Goal: Find specific page/section: Find specific page/section

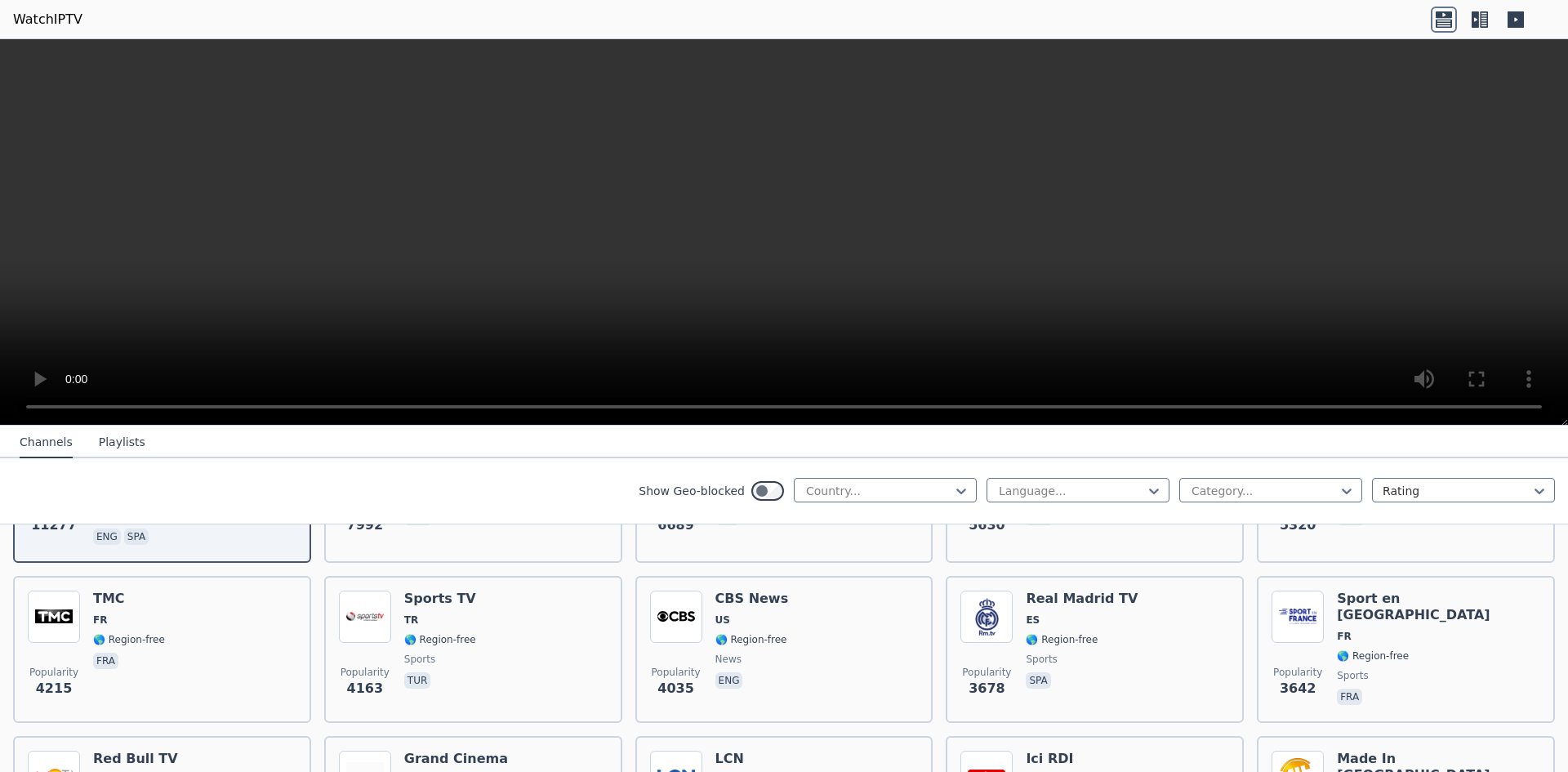
scroll to position [327, 0]
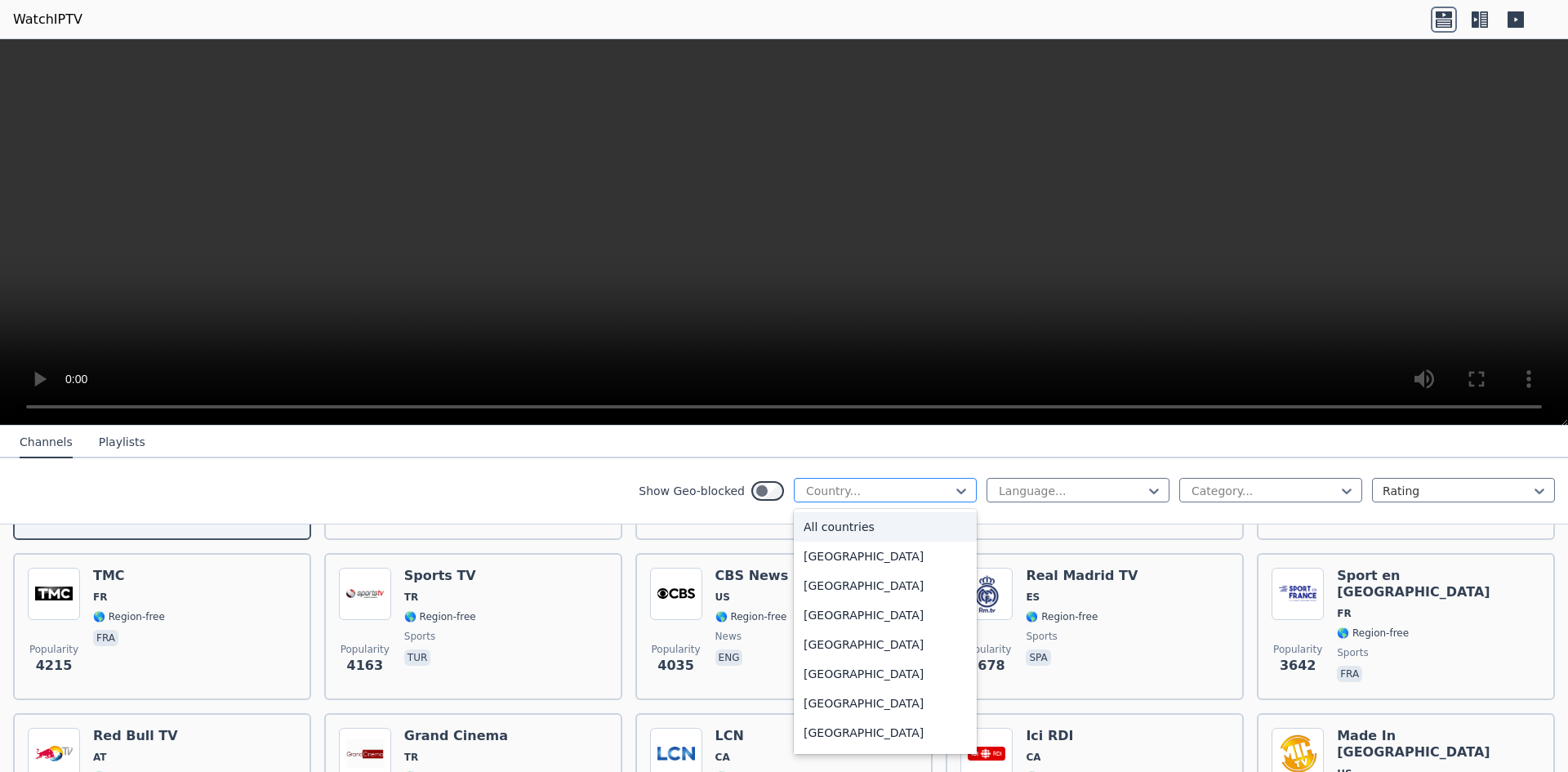
click at [939, 490] on div at bounding box center [878, 491] width 148 height 16
type input "*"
click at [832, 675] on div "[GEOGRAPHIC_DATA]" at bounding box center [885, 674] width 183 height 30
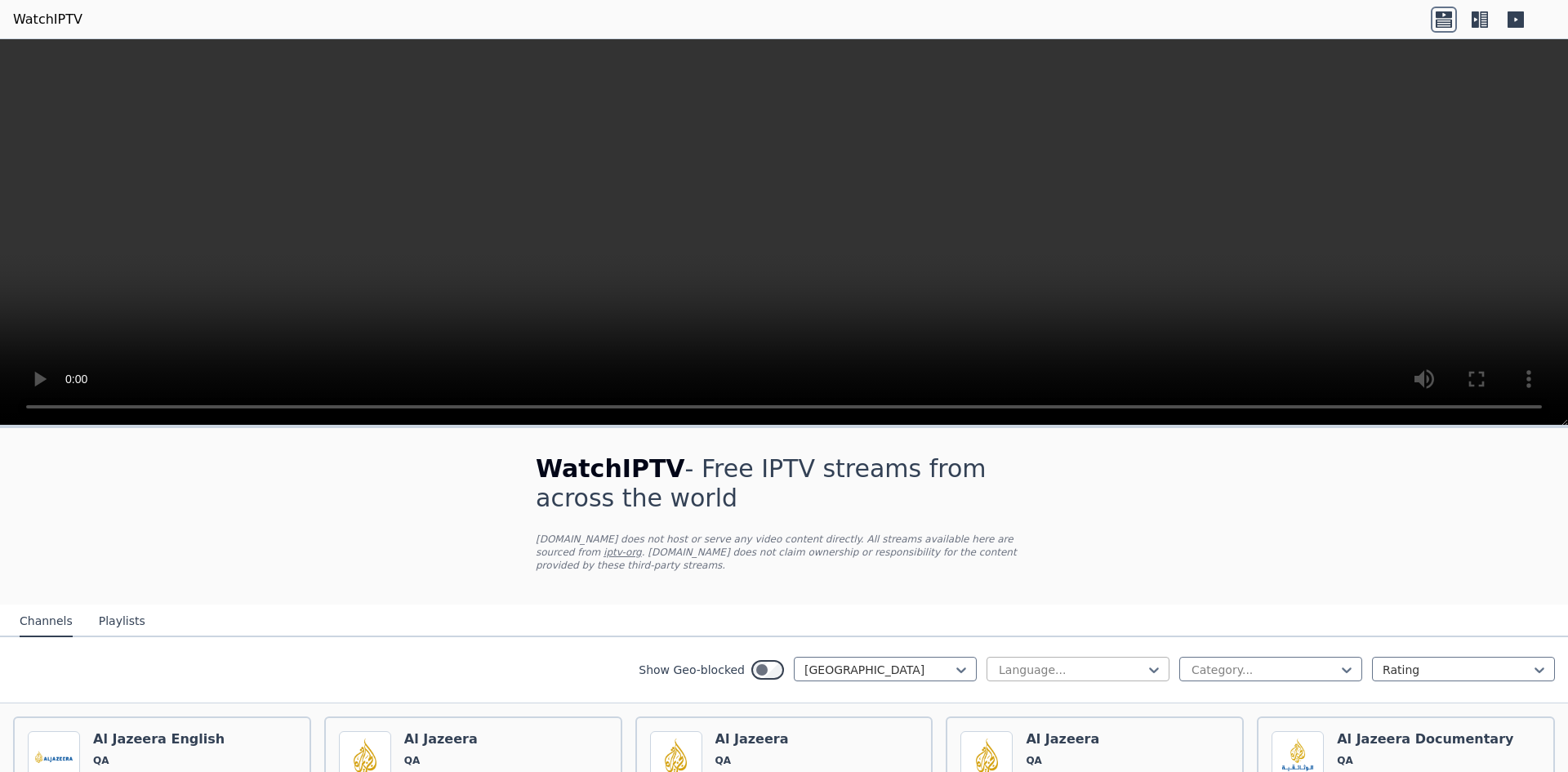
click at [1046, 662] on div at bounding box center [1071, 670] width 148 height 16
click at [1237, 662] on div at bounding box center [1264, 670] width 148 height 16
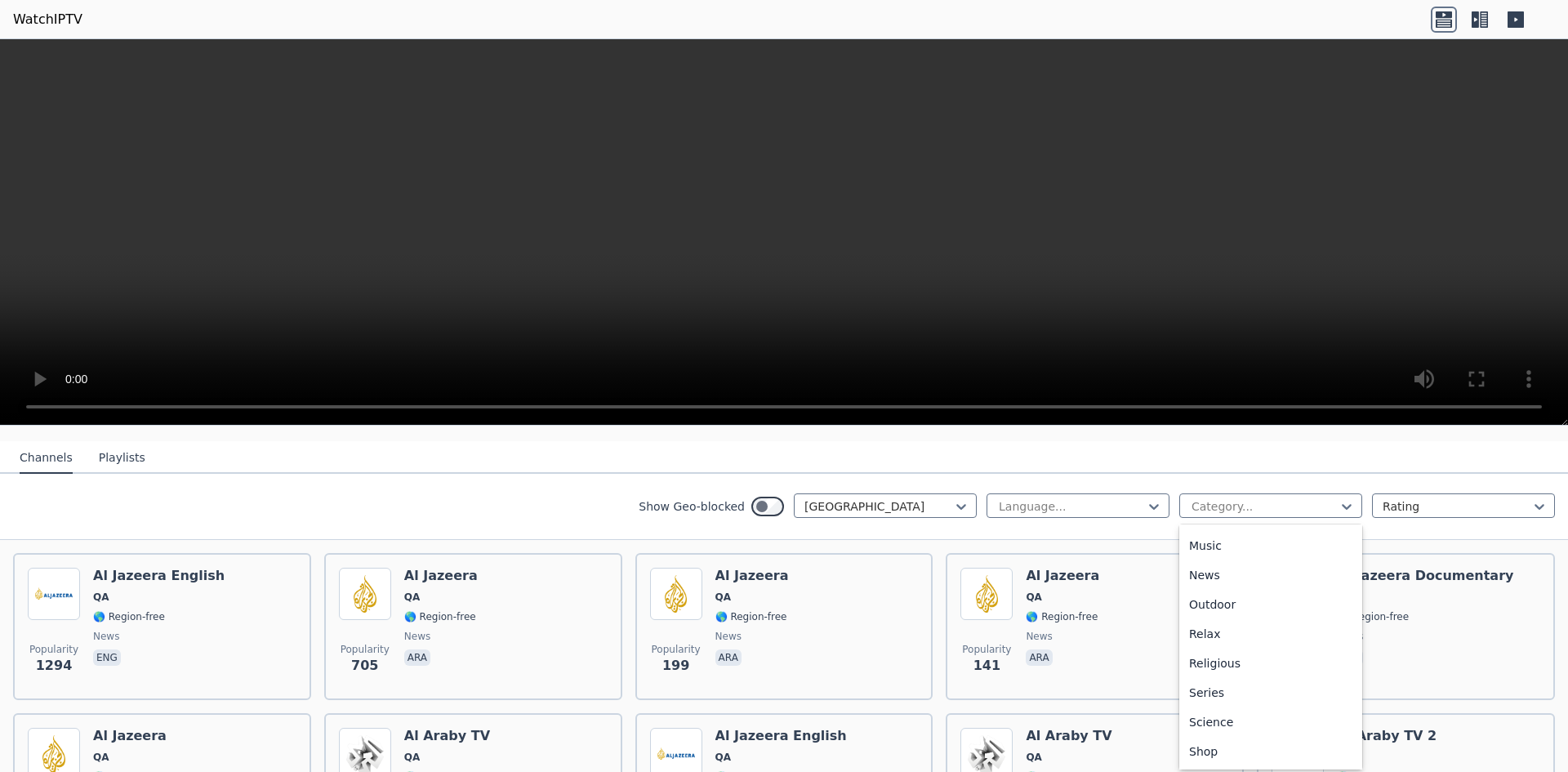
scroll to position [490, 0]
click at [1221, 743] on div "Sports" at bounding box center [1271, 758] width 183 height 30
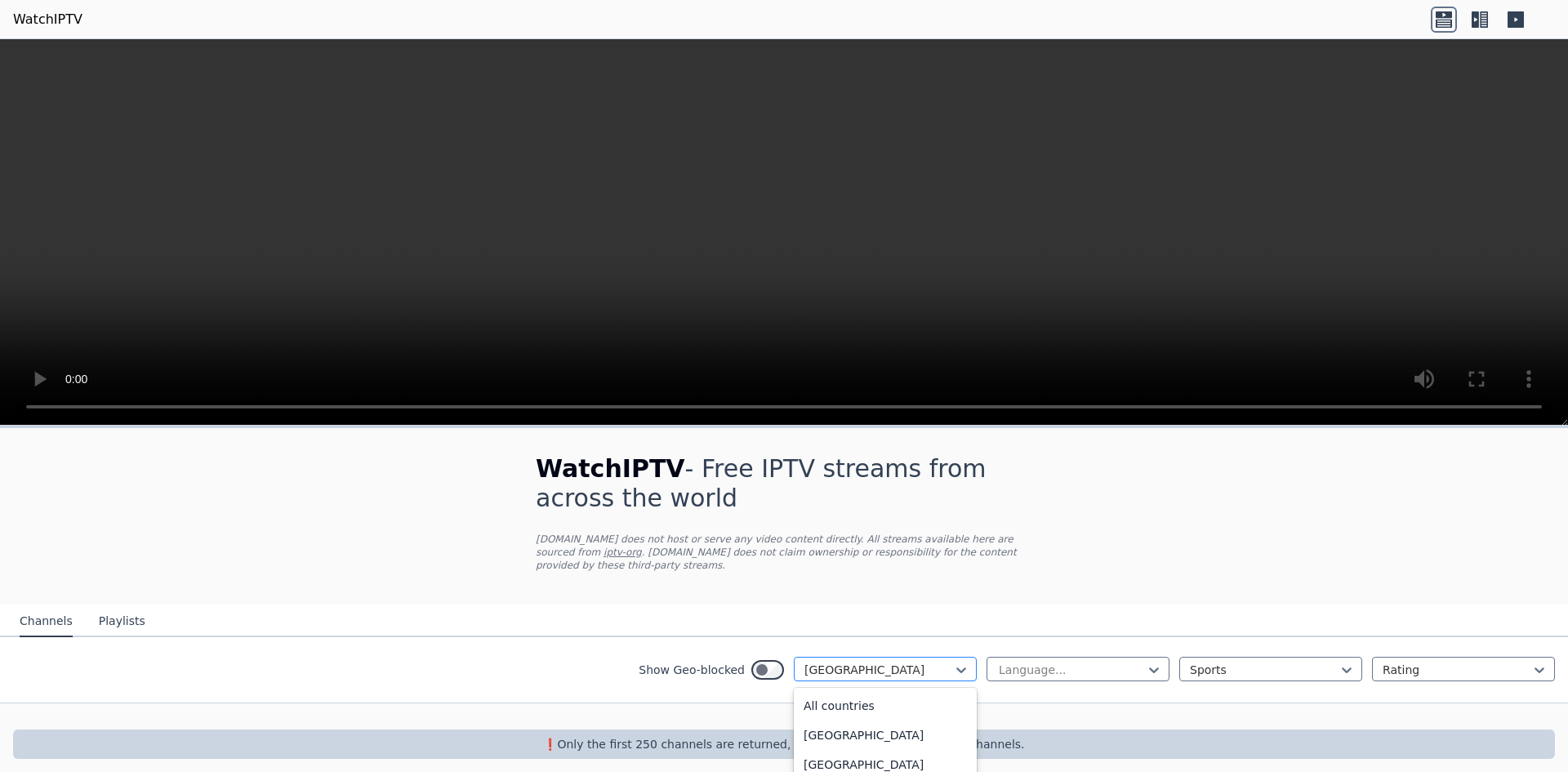
click at [874, 662] on div at bounding box center [878, 670] width 148 height 16
click at [876, 662] on div at bounding box center [878, 670] width 148 height 16
type input "*"
click at [1103, 662] on div at bounding box center [1071, 670] width 148 height 16
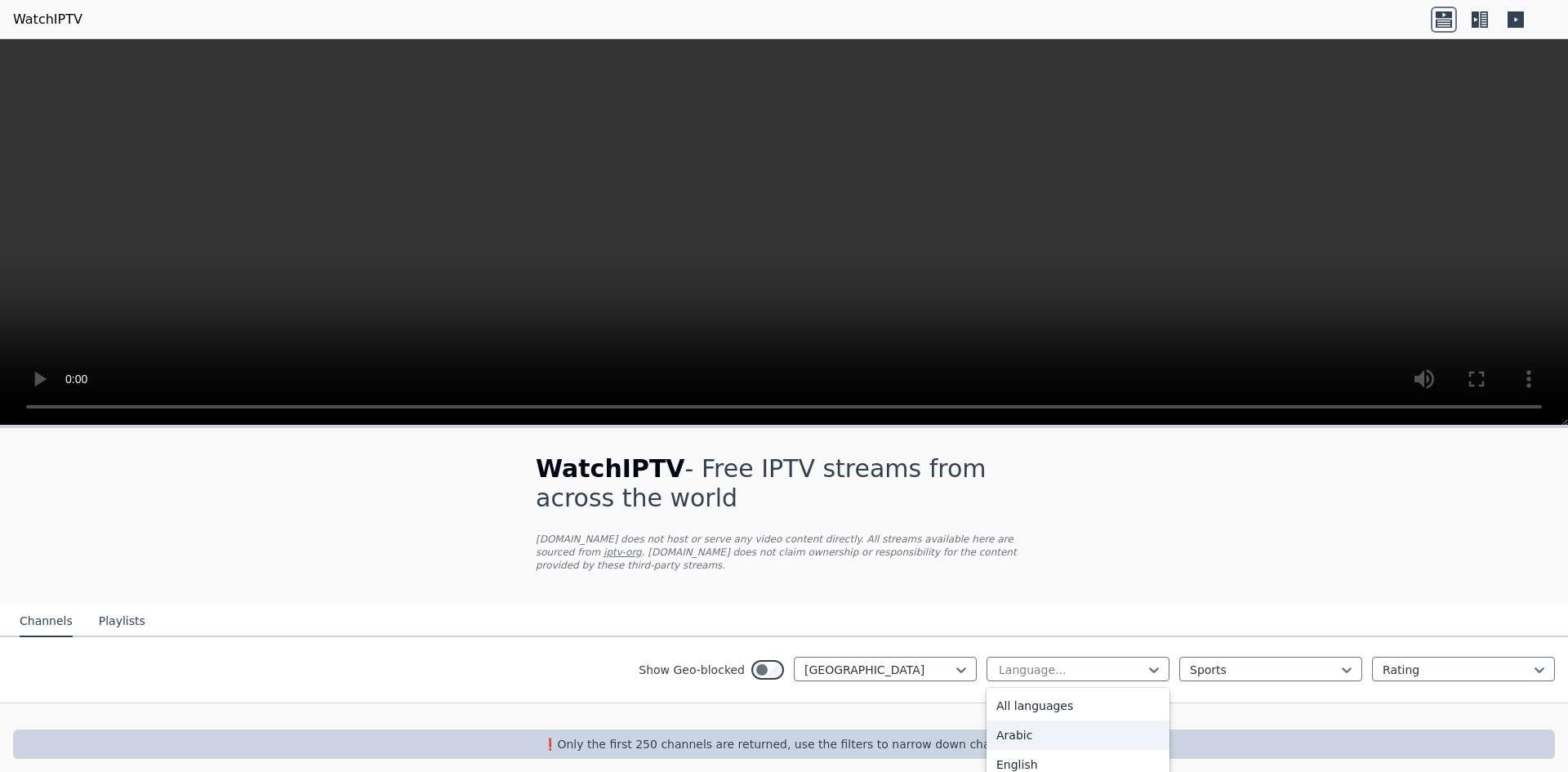
click at [1025, 721] on div "Arabic" at bounding box center [1077, 735] width 183 height 30
click at [843, 662] on div at bounding box center [878, 670] width 148 height 16
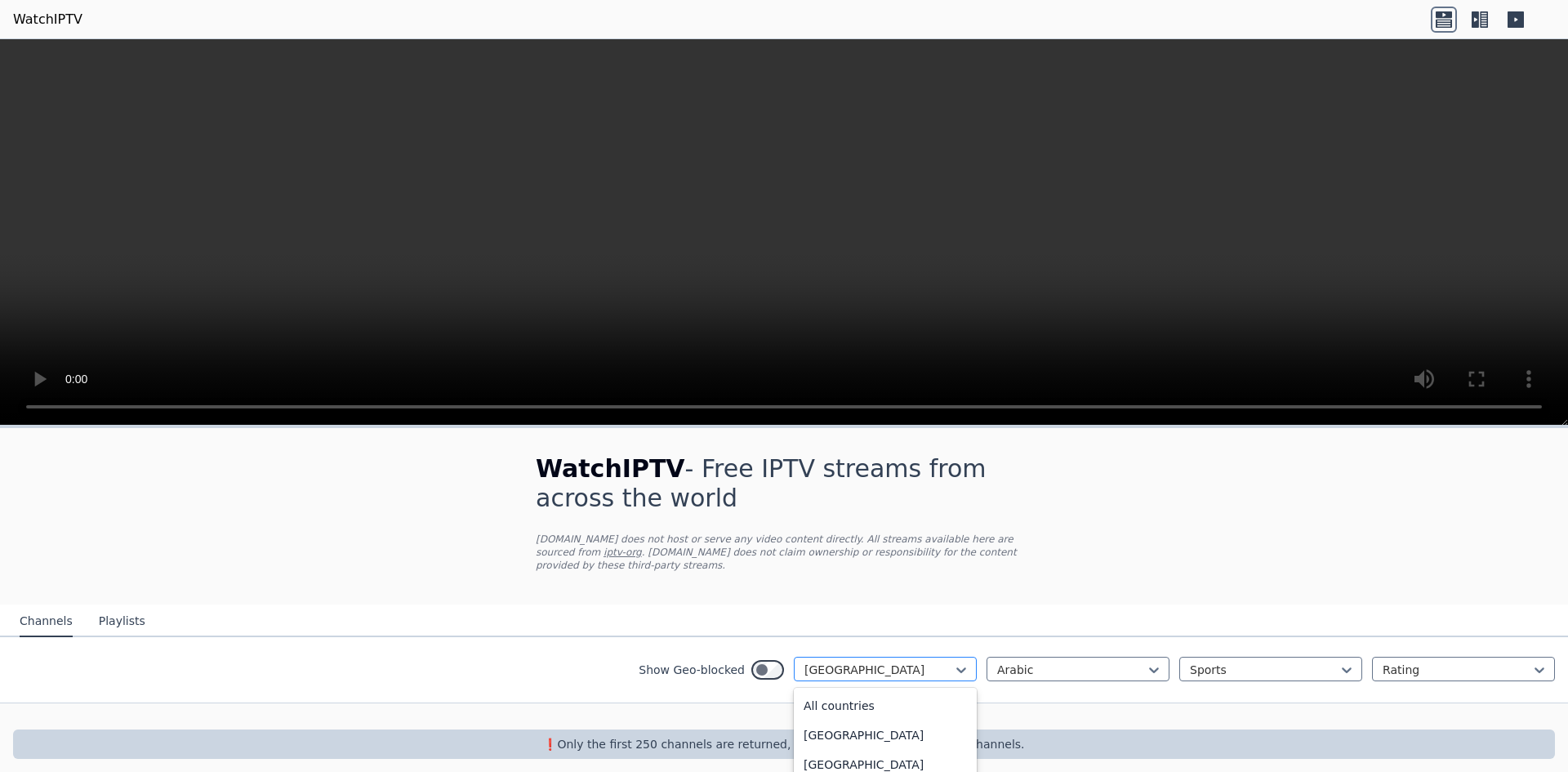
scroll to position [4256, 0]
click at [877, 662] on div at bounding box center [878, 670] width 148 height 16
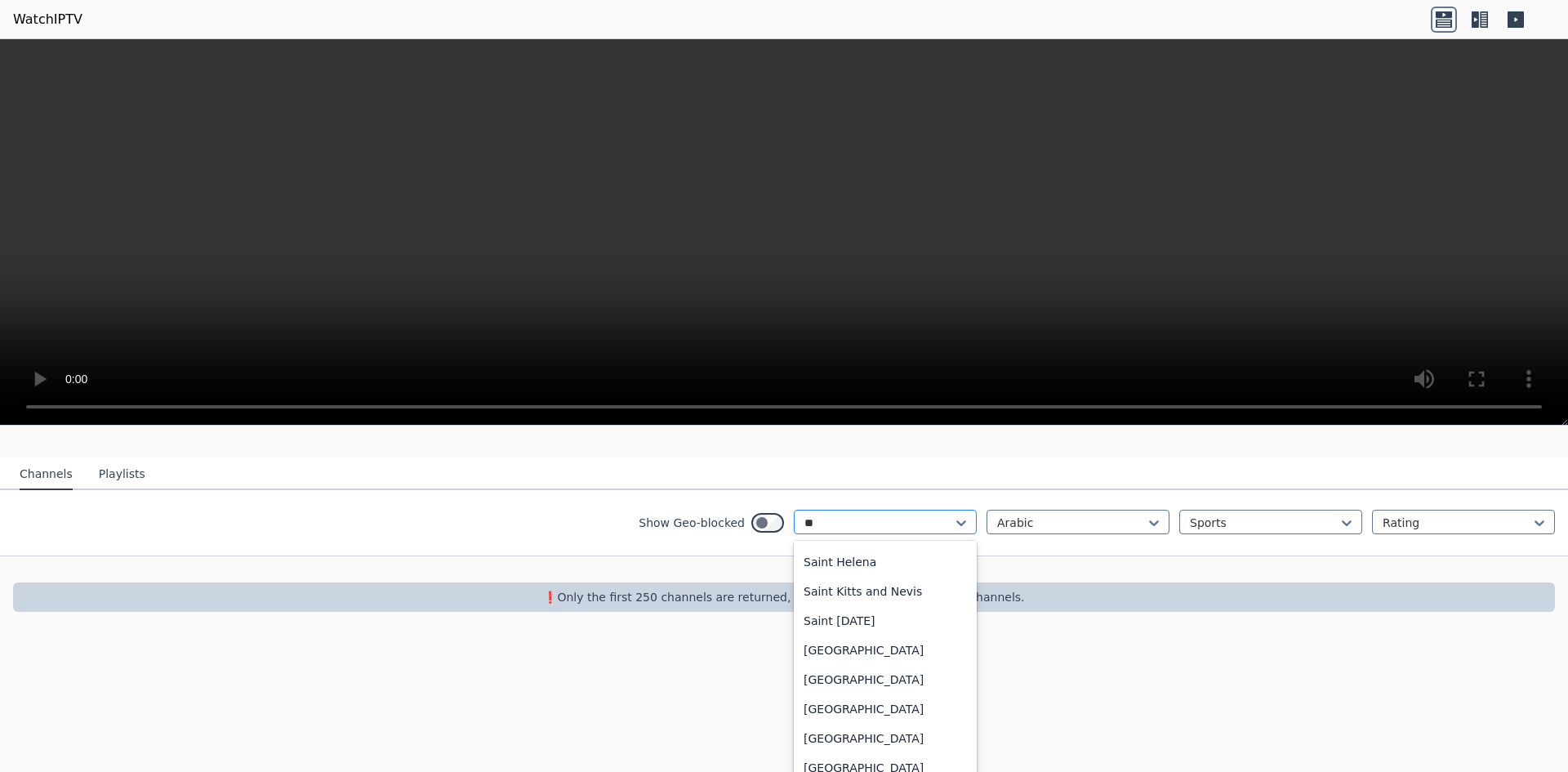
scroll to position [0, 0]
type input "***"
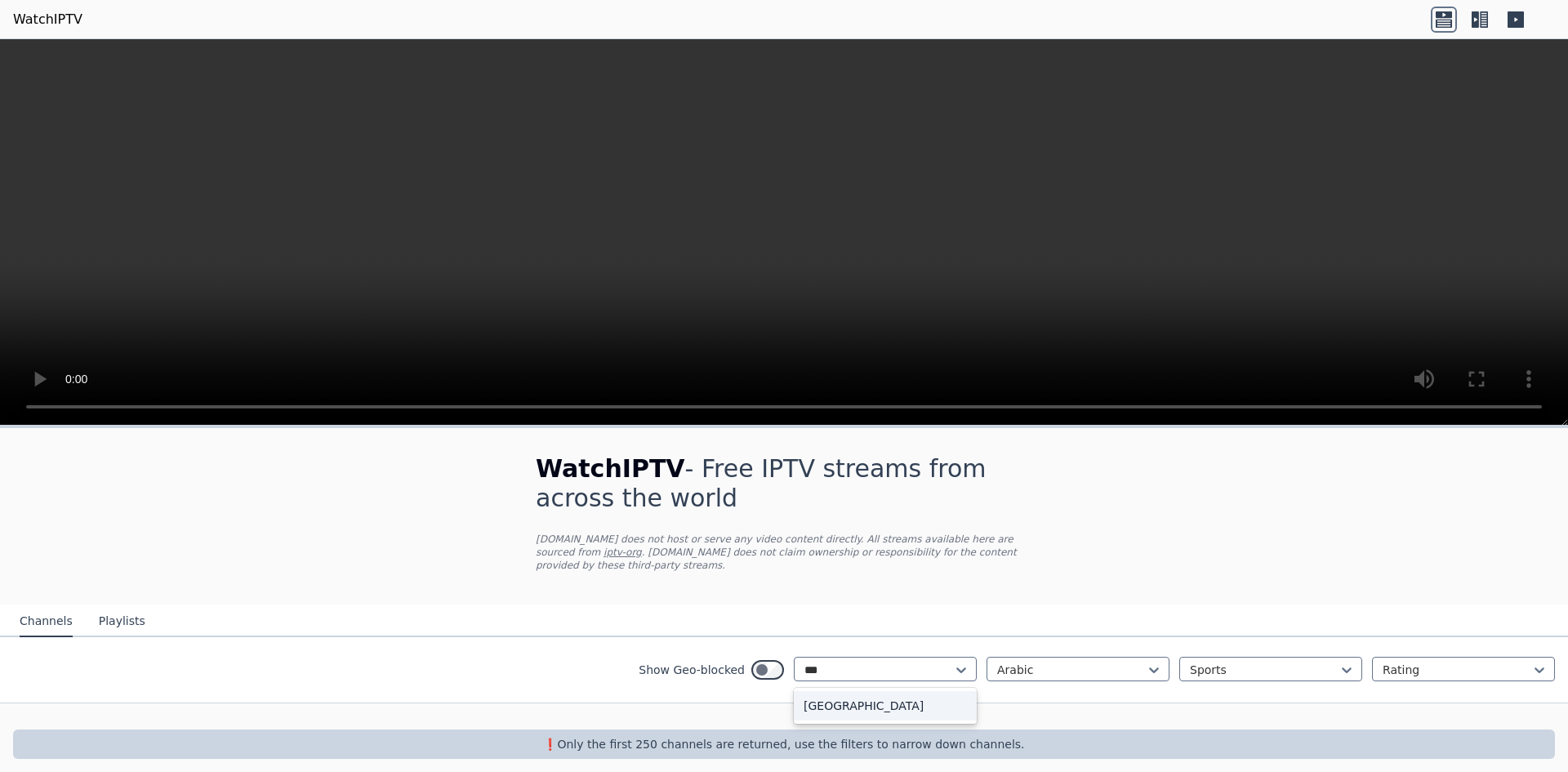
click at [880, 691] on div "[GEOGRAPHIC_DATA]" at bounding box center [885, 706] width 183 height 30
